Goal: Complete application form

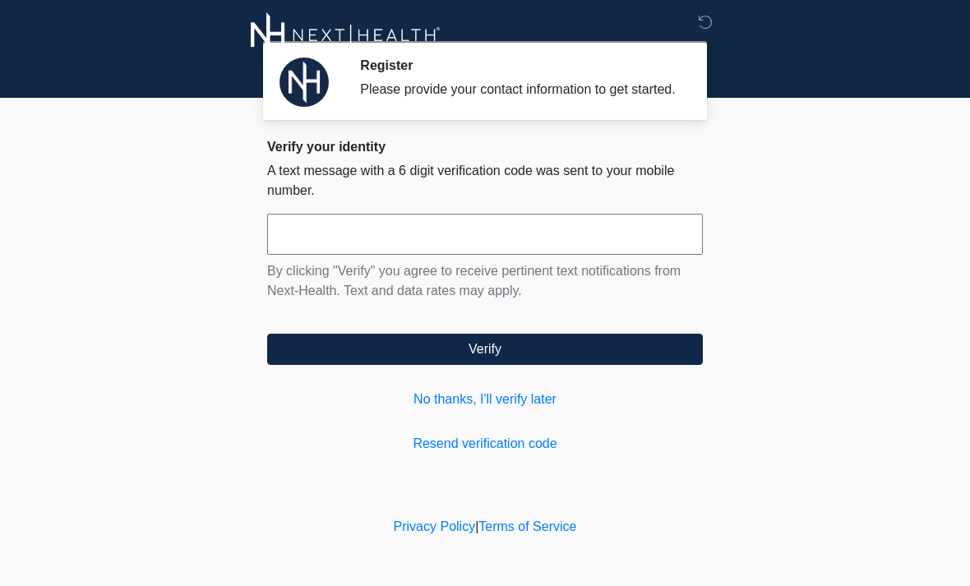
scroll to position [3, 4]
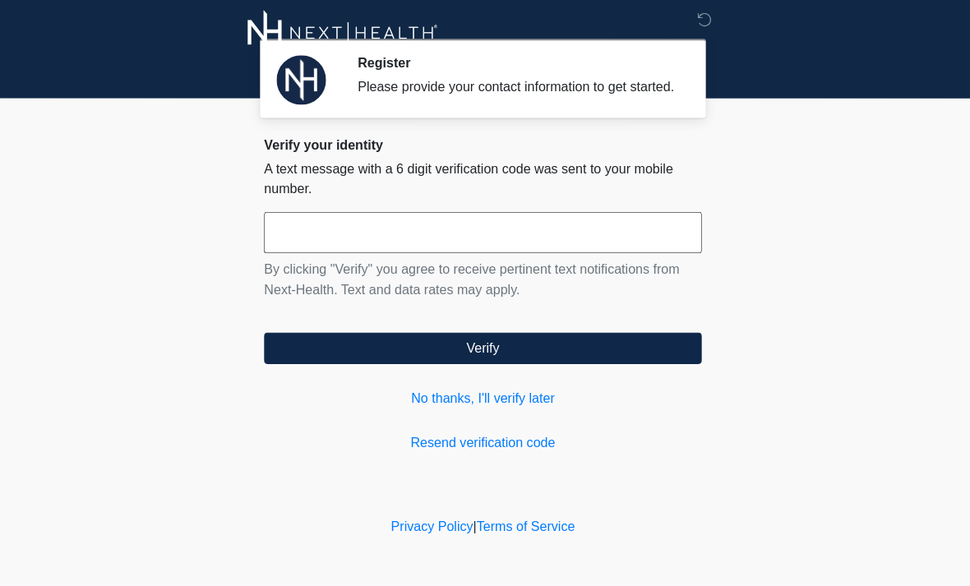
click at [626, 365] on button "Verify" at bounding box center [485, 349] width 436 height 31
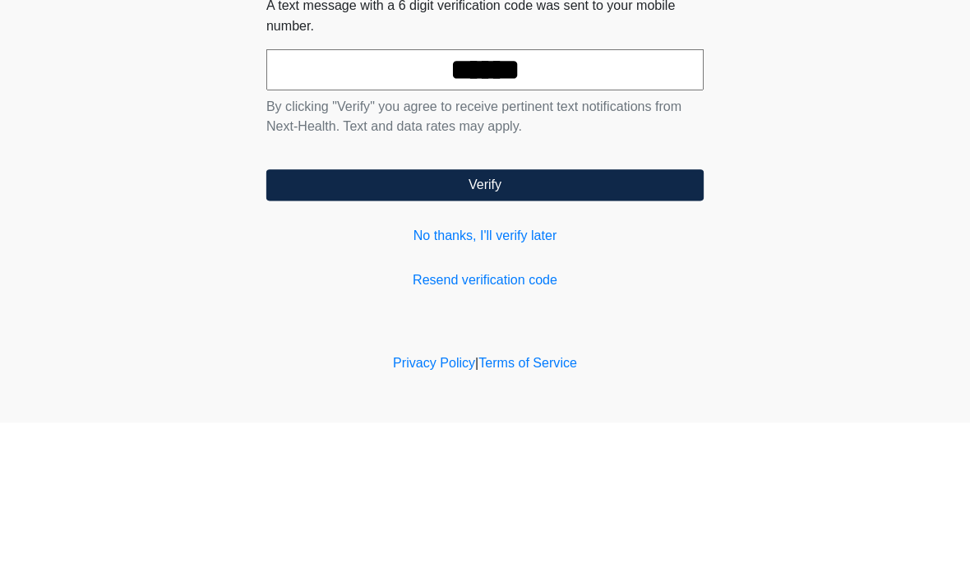
type input "******"
click at [573, 334] on button "Verify" at bounding box center [485, 349] width 436 height 31
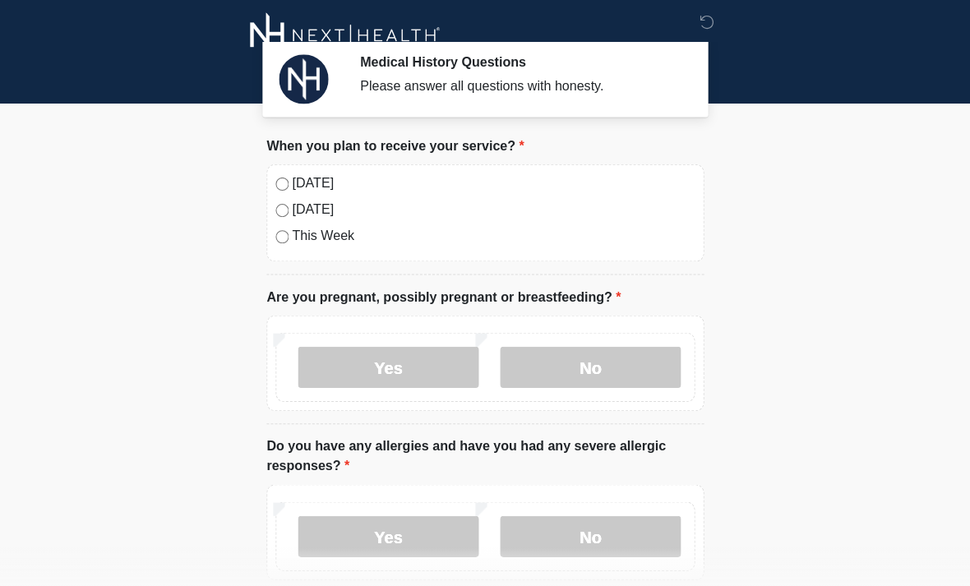
click at [610, 380] on label "No" at bounding box center [590, 365] width 180 height 41
click at [279, 199] on div "Today Tomorrow This Week" at bounding box center [485, 212] width 436 height 97
click at [279, 197] on div "Today Tomorrow This Week" at bounding box center [485, 212] width 436 height 97
click at [297, 185] on label "Today" at bounding box center [493, 183] width 401 height 20
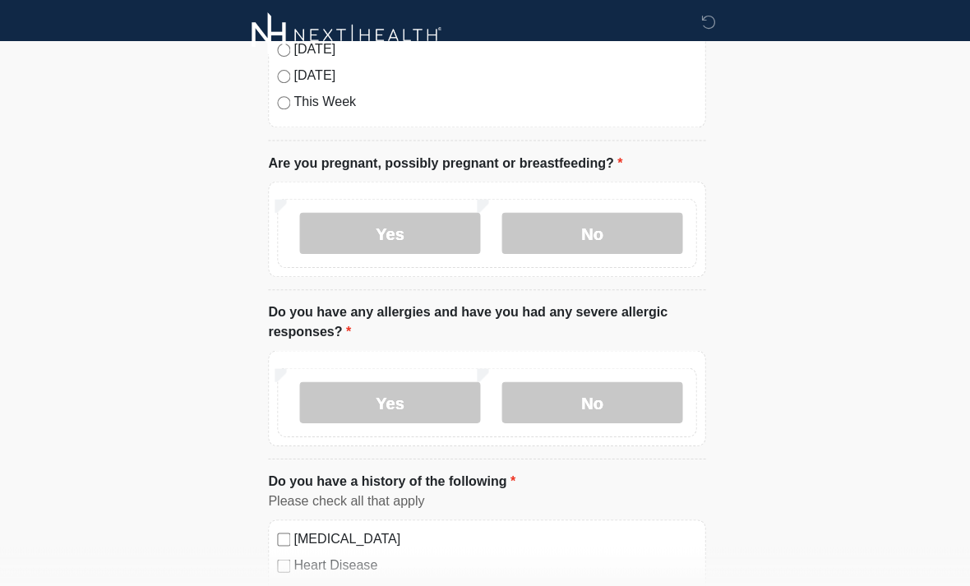
scroll to position [137, 0]
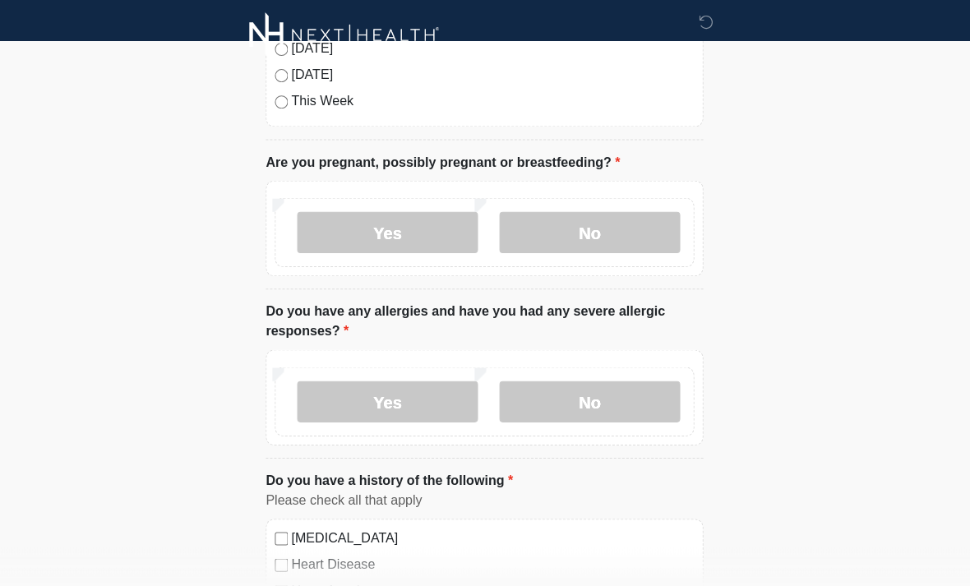
click at [683, 349] on div "Yes No" at bounding box center [485, 395] width 436 height 95
click at [672, 366] on div "Yes No" at bounding box center [484, 400] width 417 height 69
click at [670, 381] on label "No" at bounding box center [590, 400] width 180 height 41
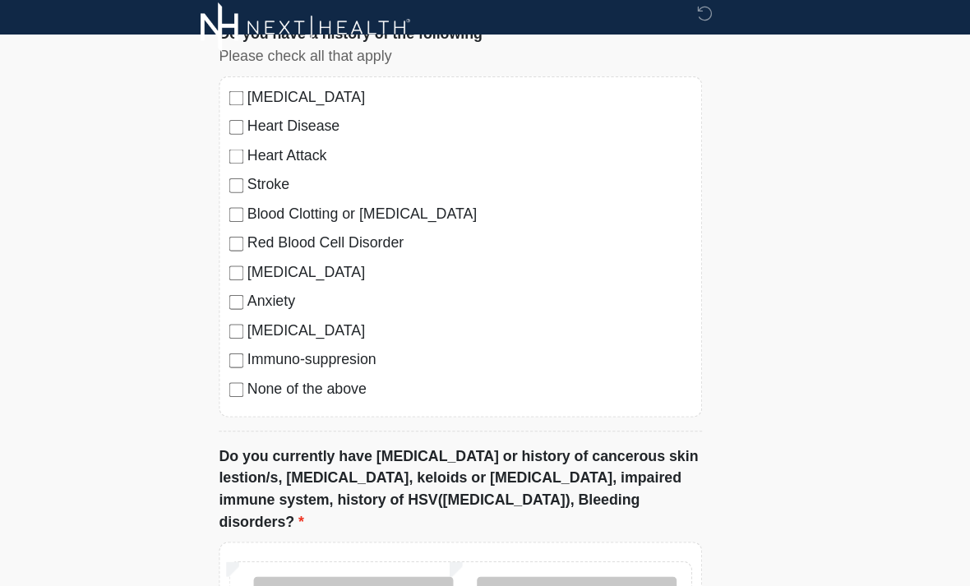
scroll to position [576, 0]
click at [591, 529] on label "No" at bounding box center [590, 549] width 180 height 41
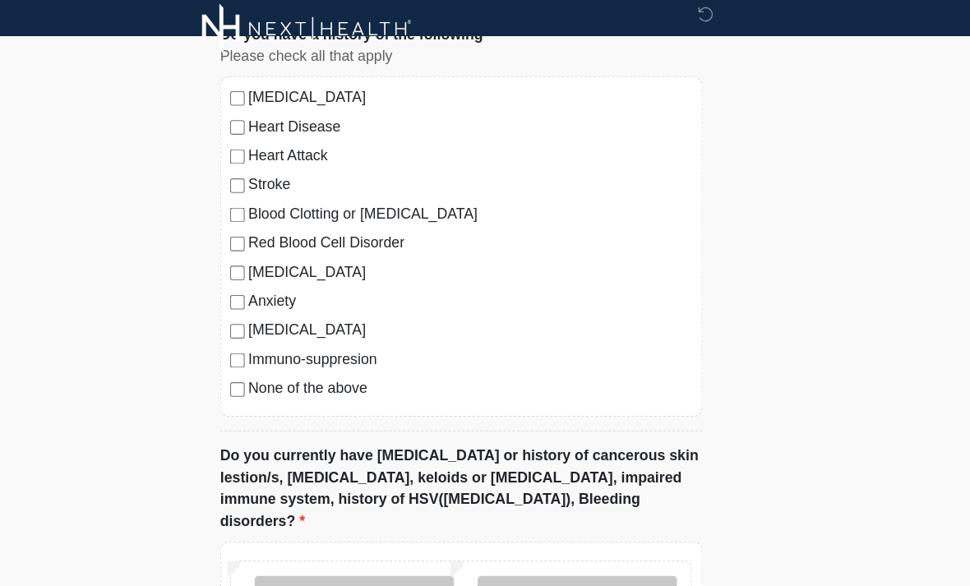
click at [651, 378] on div "Medical History Questions Please answer all questions with honesty. Please conn…" at bounding box center [484, 456] width 493 height 2033
click at [650, 377] on div "Medical History Questions Please answer all questions with honesty. Please conn…" at bounding box center [484, 456] width 493 height 2033
click at [590, 449] on label "Do you currently have cancer or history of cancerous skin lestion/s, melasma, k…" at bounding box center [485, 450] width 436 height 79
click at [657, 370] on div "Medical History Questions Please answer all questions with honesty. Please conn…" at bounding box center [484, 456] width 493 height 2033
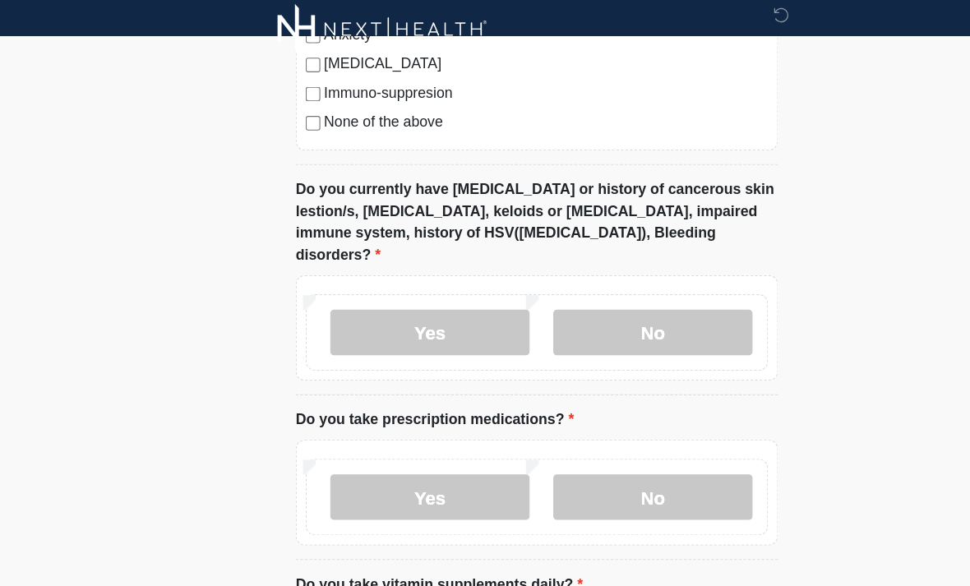
scroll to position [819, 0]
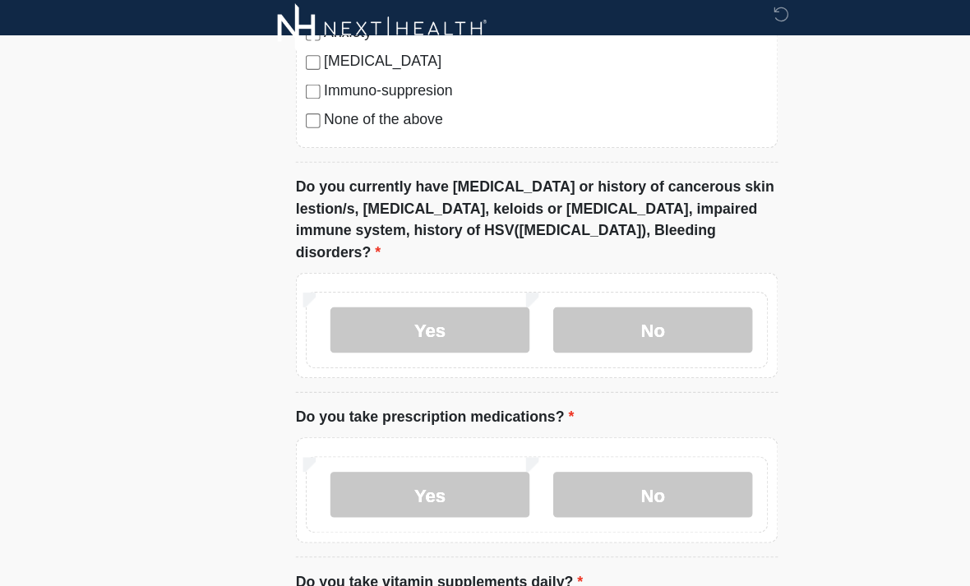
click at [594, 441] on label "No" at bounding box center [590, 456] width 180 height 41
click at [625, 404] on div "Yes No" at bounding box center [485, 451] width 436 height 95
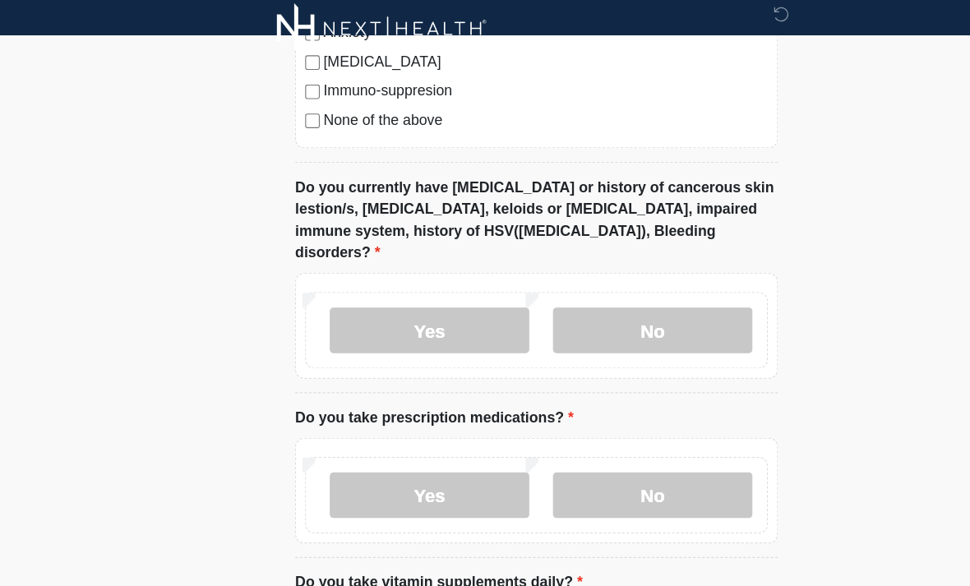
click at [610, 441] on label "No" at bounding box center [590, 456] width 180 height 41
click at [620, 436] on label "No" at bounding box center [590, 456] width 180 height 41
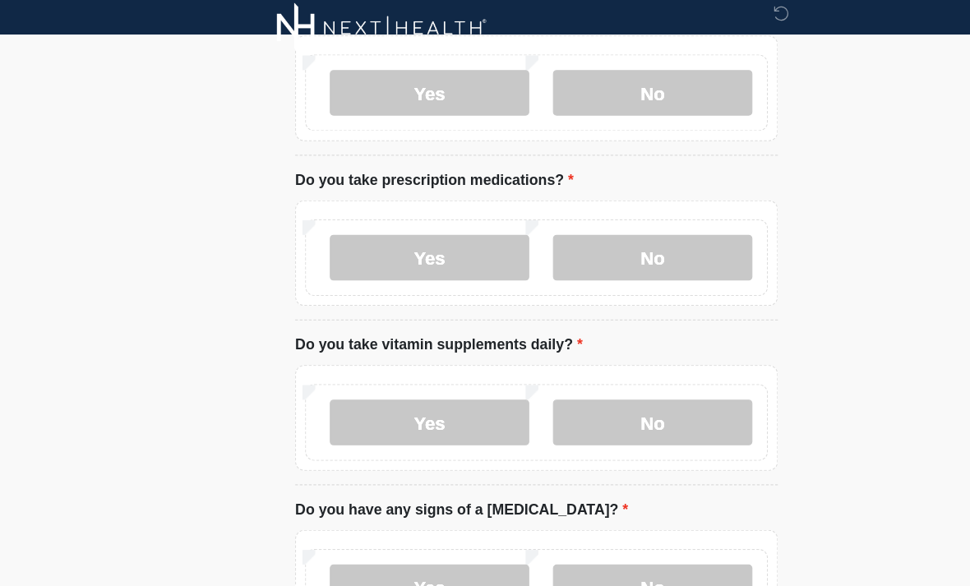
scroll to position [1033, 0]
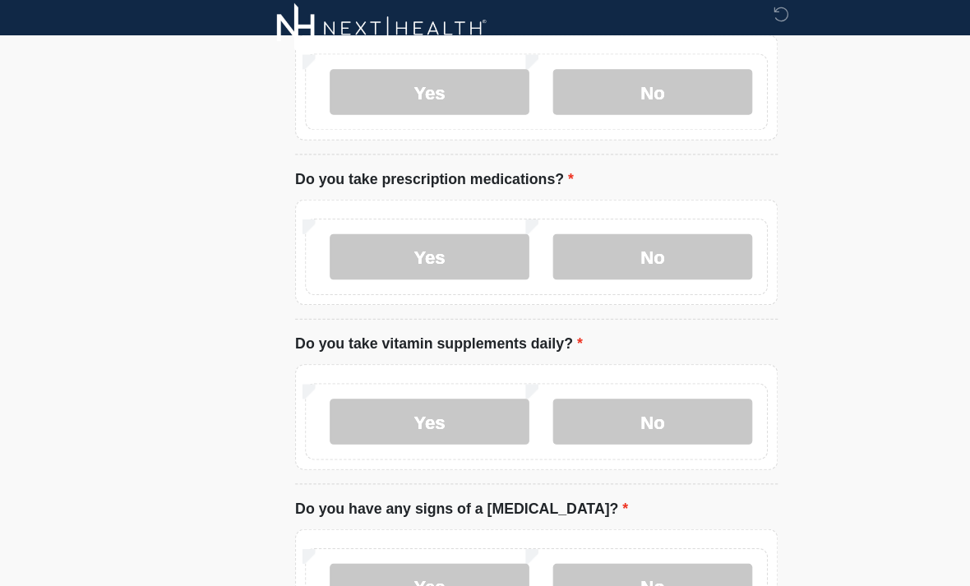
click at [454, 370] on label "Yes" at bounding box center [388, 390] width 180 height 41
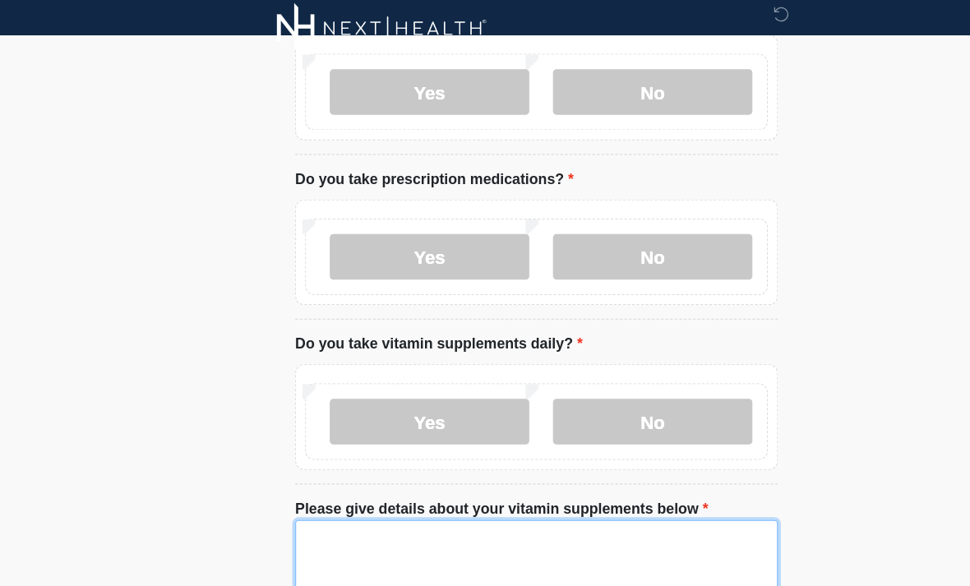
click at [572, 496] on textarea "Please give details about your vitamin supplements below" at bounding box center [485, 514] width 436 height 71
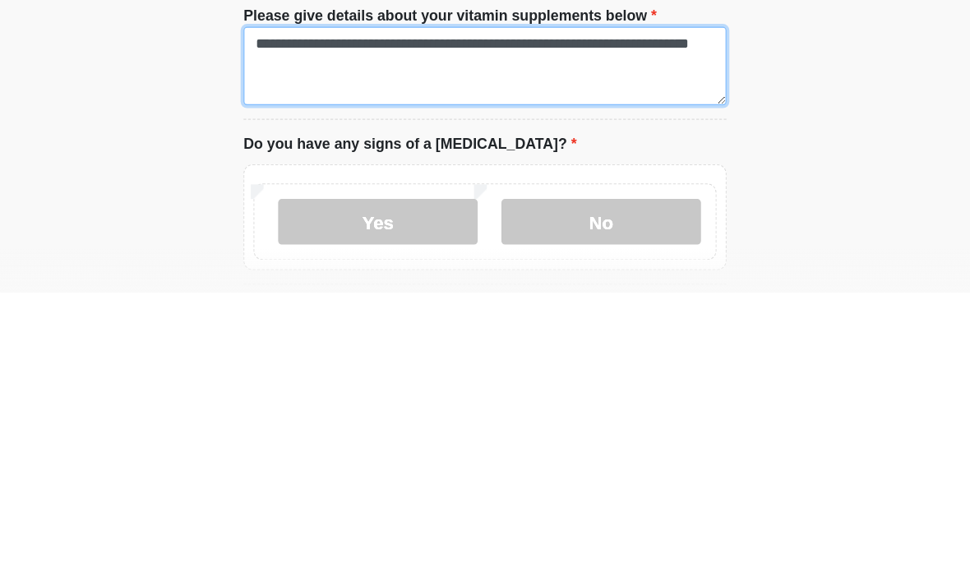
type textarea "**********"
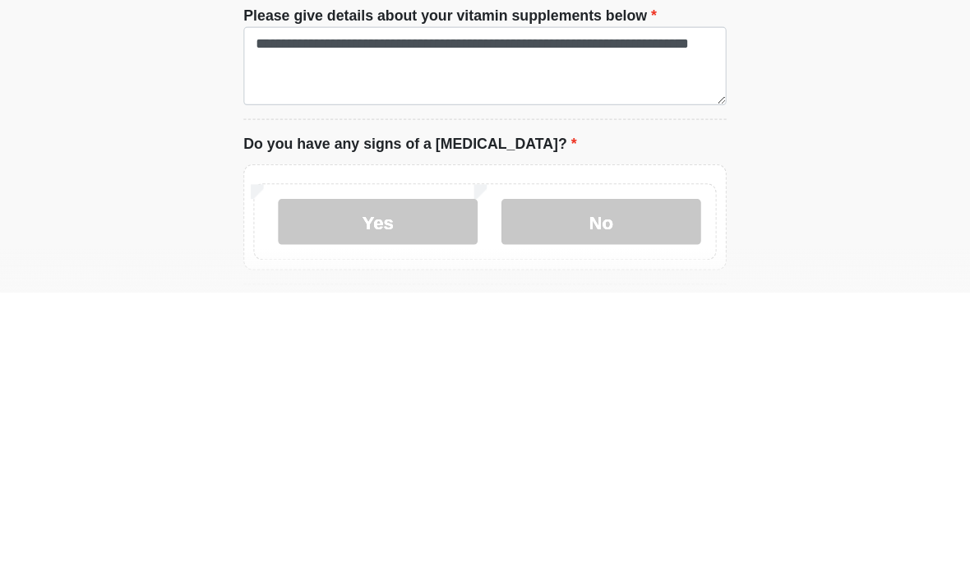
click at [546, 501] on label "No" at bounding box center [590, 521] width 180 height 41
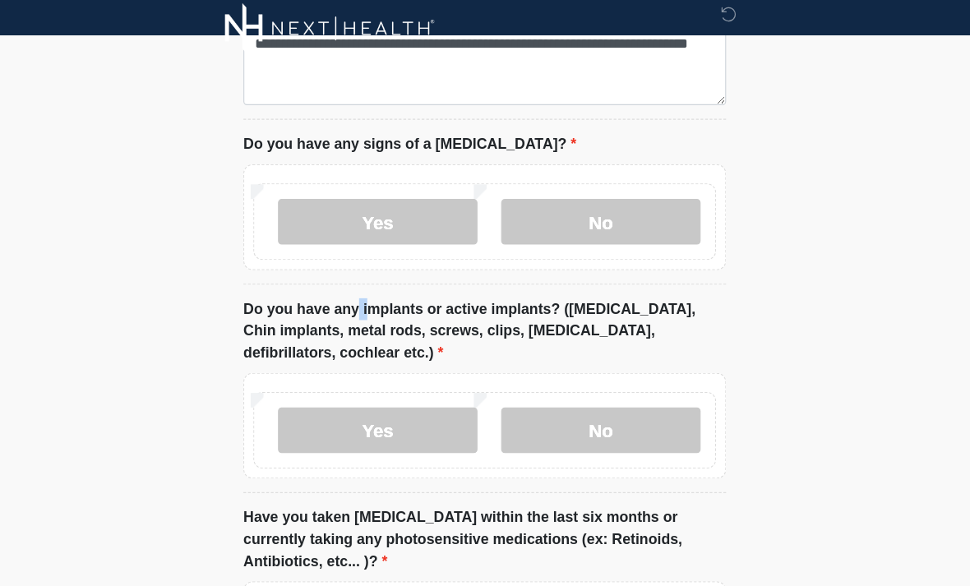
click at [623, 228] on li "Do you have any signs of a skin infection? Do you have any signs of a skin infe…" at bounding box center [485, 198] width 436 height 136
click at [395, 377] on label "Yes" at bounding box center [388, 397] width 180 height 41
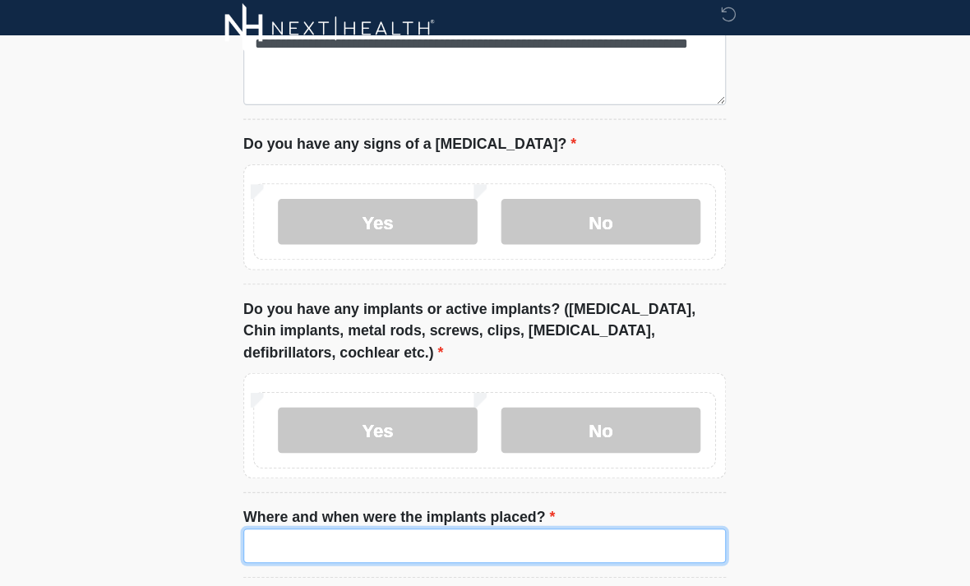
click at [632, 487] on input "Where and when were the implants placed?" at bounding box center [485, 502] width 436 height 31
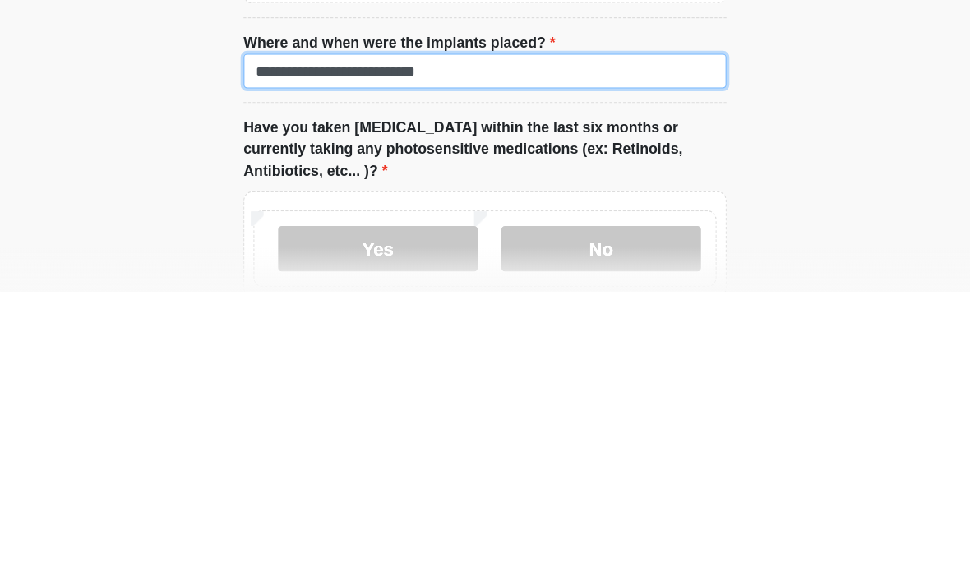
scroll to position [1596, 0]
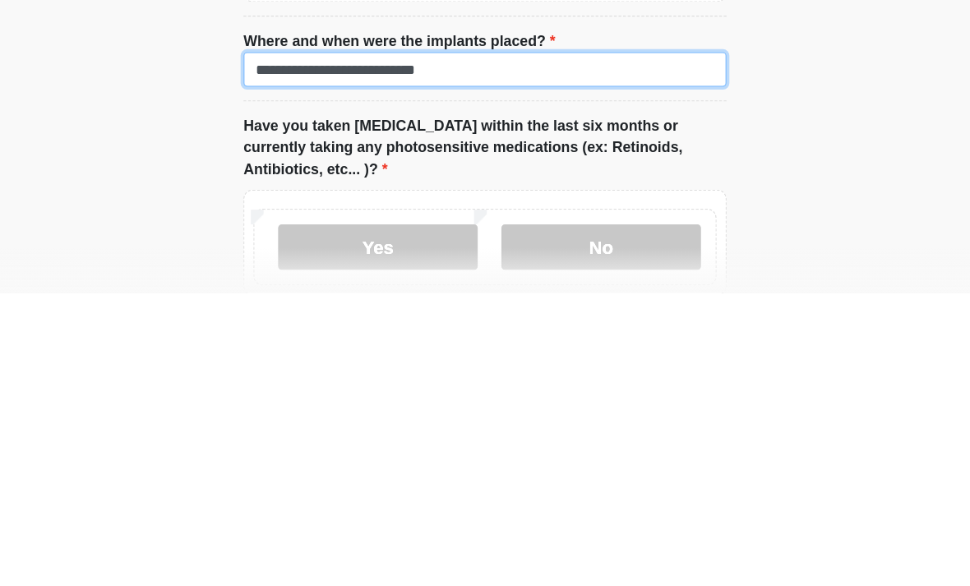
type input "**********"
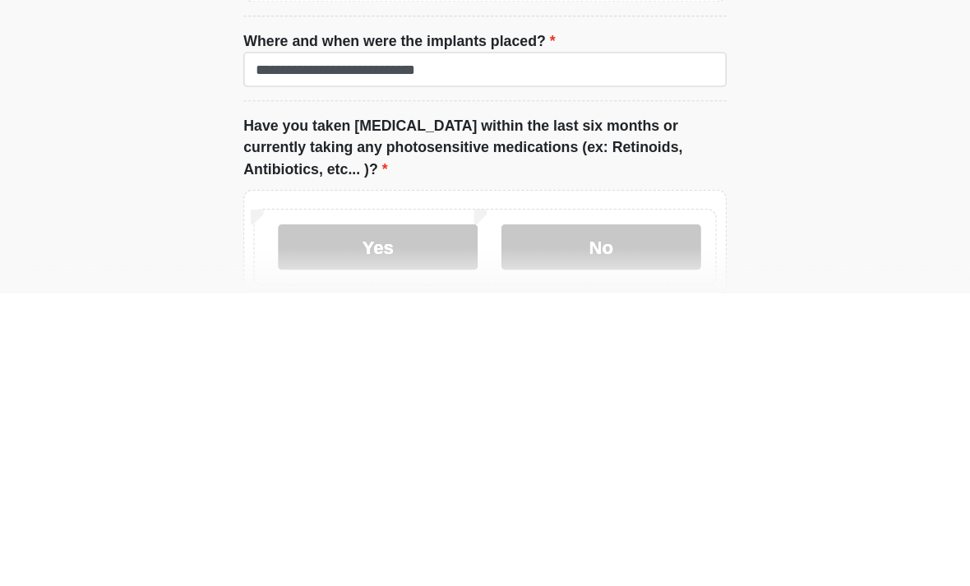
click at [556, 524] on label "No" at bounding box center [590, 544] width 180 height 41
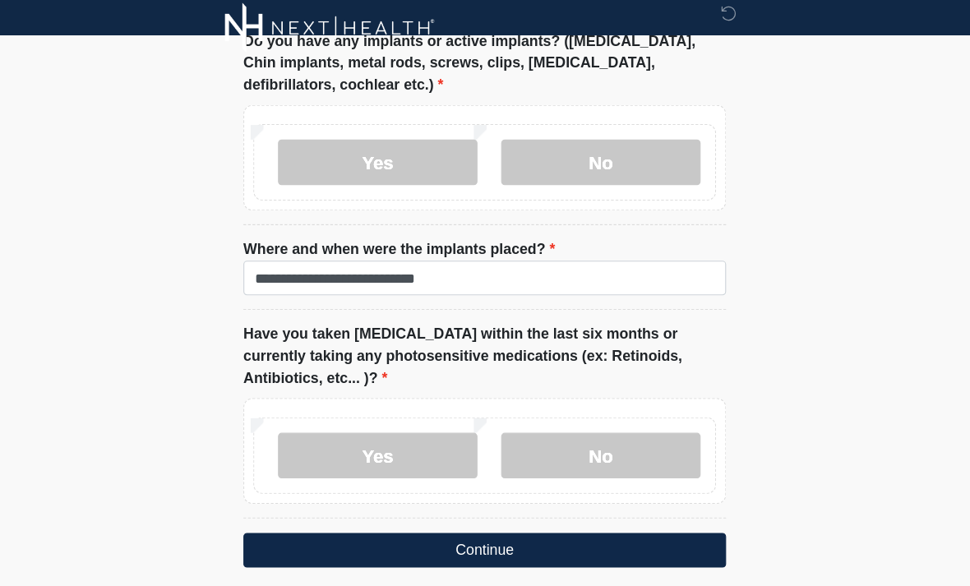
click at [579, 491] on button "Continue" at bounding box center [485, 506] width 436 height 31
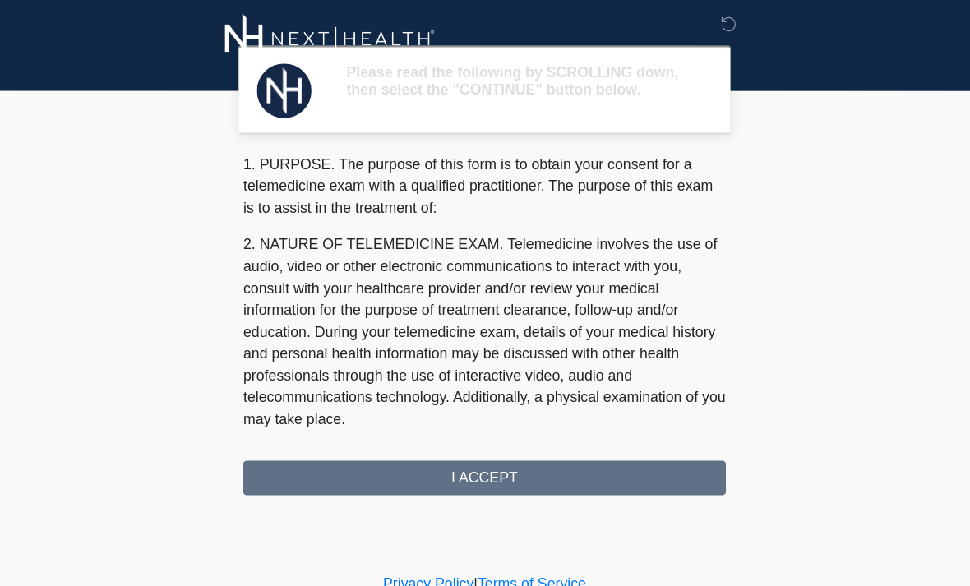
scroll to position [0, 0]
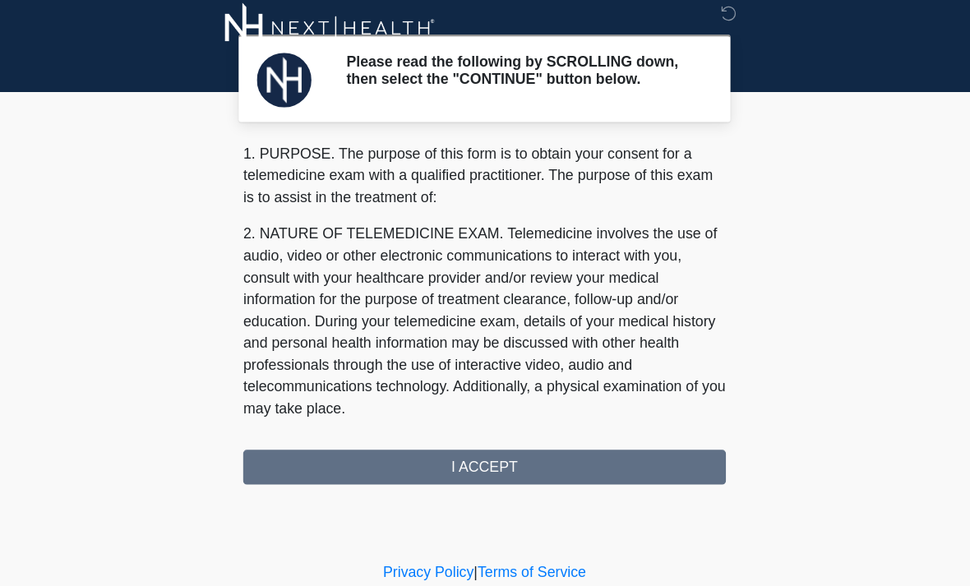
click at [615, 400] on div "1. PURPOSE. The purpose of this form is to obtain your consent for a telemedici…" at bounding box center [485, 293] width 436 height 308
click at [600, 423] on div "1. PURPOSE. The purpose of this form is to obtain your consent for a telemedici…" at bounding box center [485, 293] width 436 height 308
click at [578, 428] on div "1. PURPOSE. The purpose of this form is to obtain your consent for a telemedici…" at bounding box center [485, 293] width 436 height 308
click at [543, 427] on div "1. PURPOSE. The purpose of this form is to obtain your consent for a telemedici…" at bounding box center [485, 293] width 436 height 308
click at [523, 430] on div "1. PURPOSE. The purpose of this form is to obtain your consent for a telemedici…" at bounding box center [485, 293] width 436 height 308
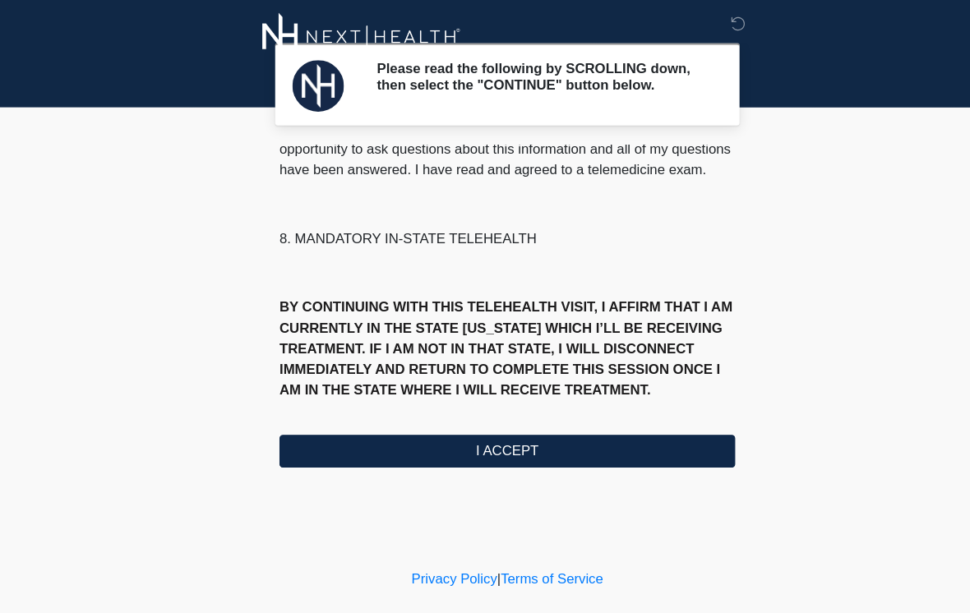
scroll to position [795, 0]
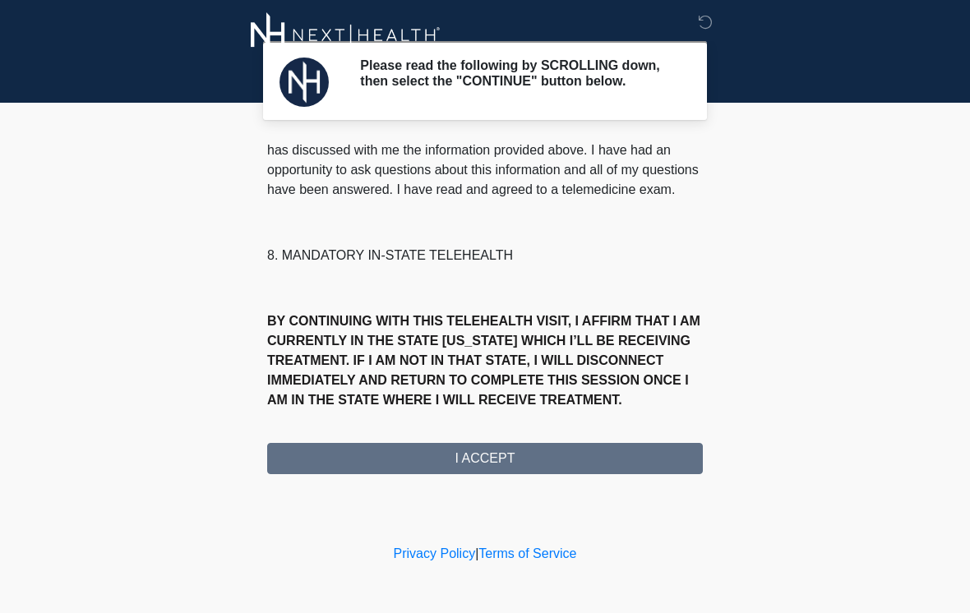
scroll to position [768, 0]
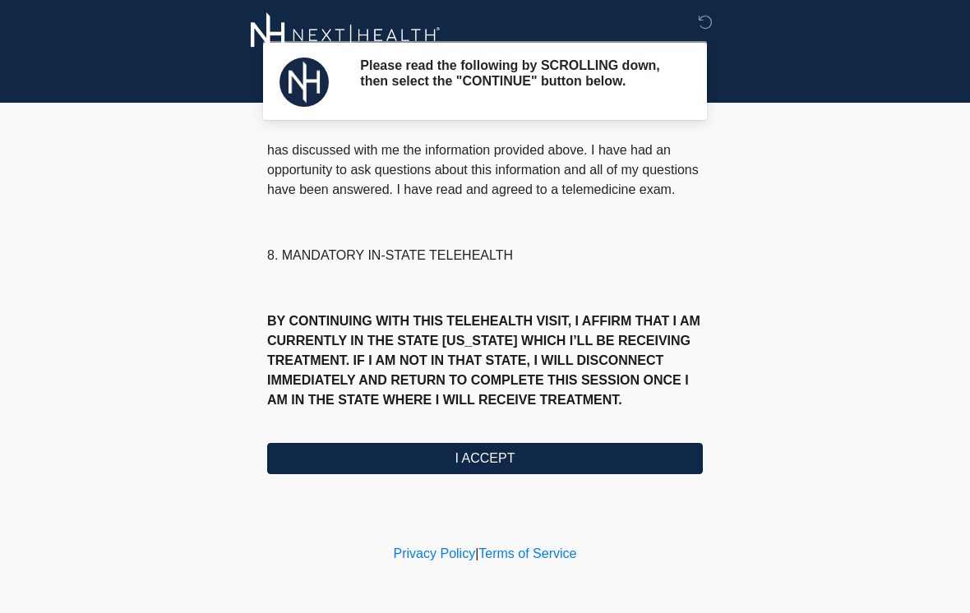
click at [556, 468] on button "I ACCEPT" at bounding box center [485, 458] width 436 height 31
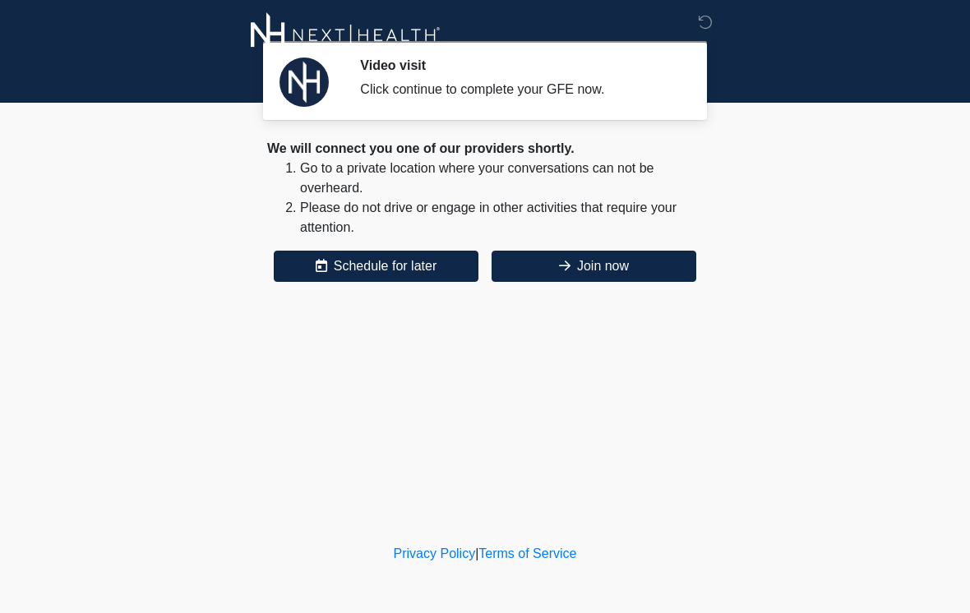
click at [644, 268] on button "Join now" at bounding box center [593, 266] width 205 height 31
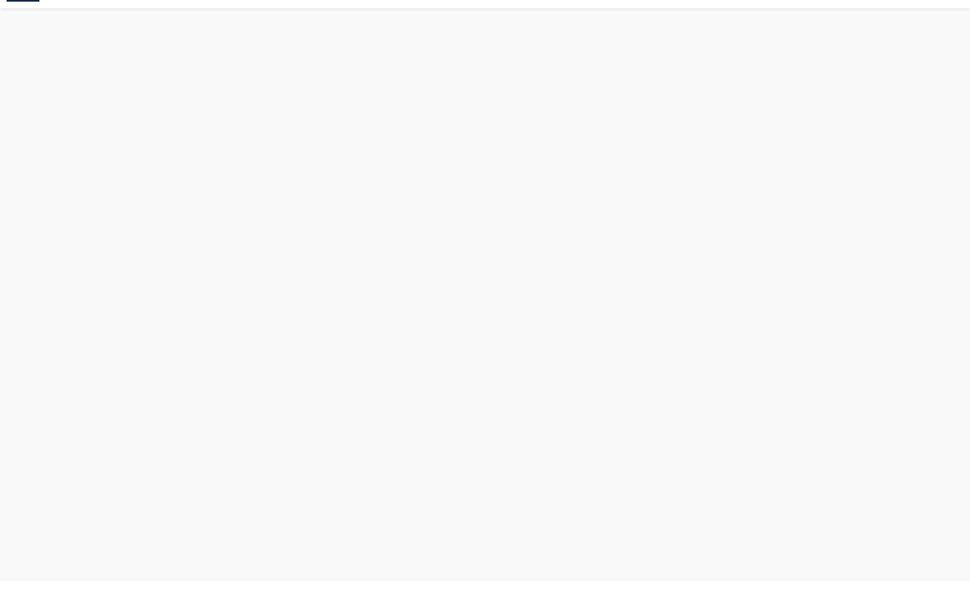
scroll to position [5, 0]
